Goal: Find specific page/section: Find specific page/section

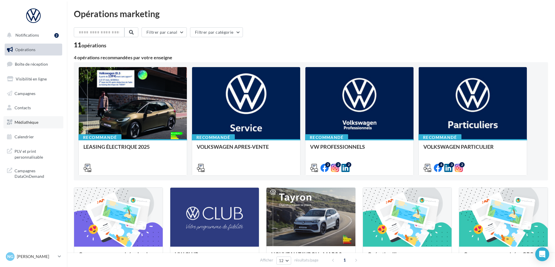
click at [28, 123] on span "Médiathèque" at bounding box center [27, 122] width 24 height 5
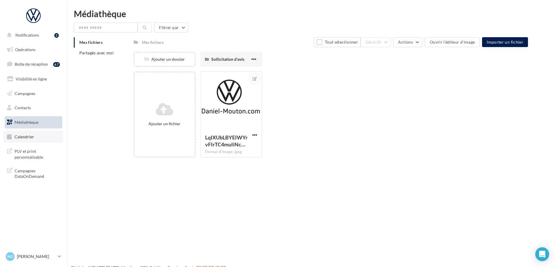
click at [31, 139] on link "Calendrier" at bounding box center [33, 137] width 60 height 12
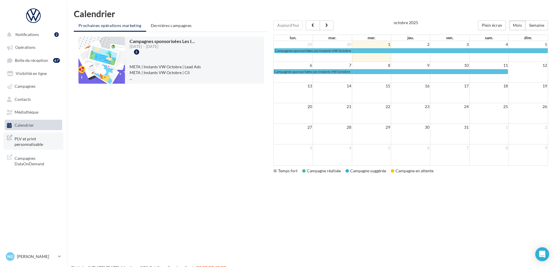
click at [35, 144] on span "PLV et print personnalisable" at bounding box center [37, 141] width 45 height 12
